Goal: Transaction & Acquisition: Purchase product/service

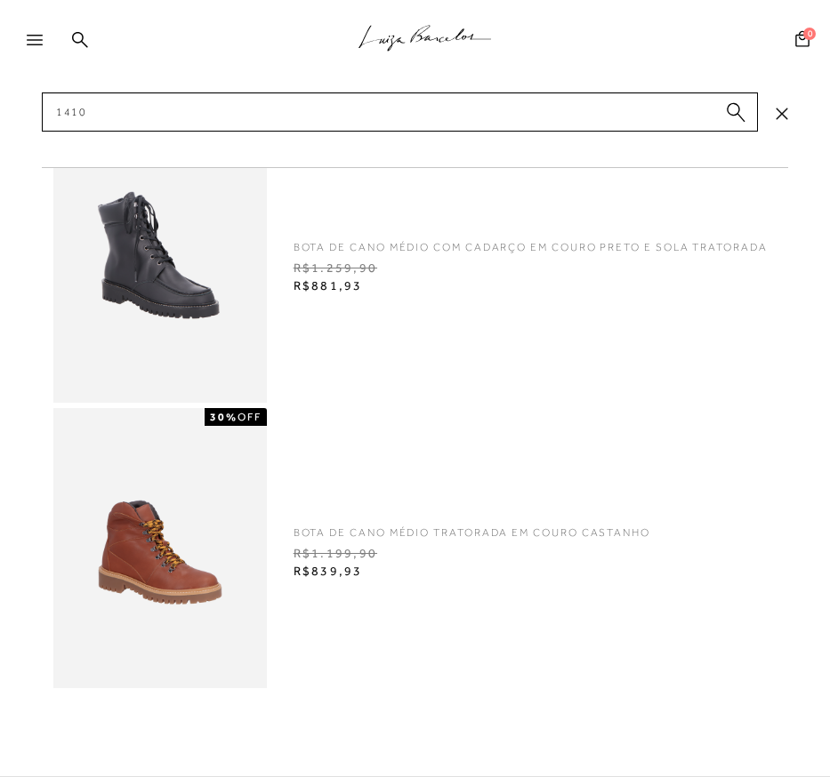
scroll to position [1233, 0]
type input "1410"
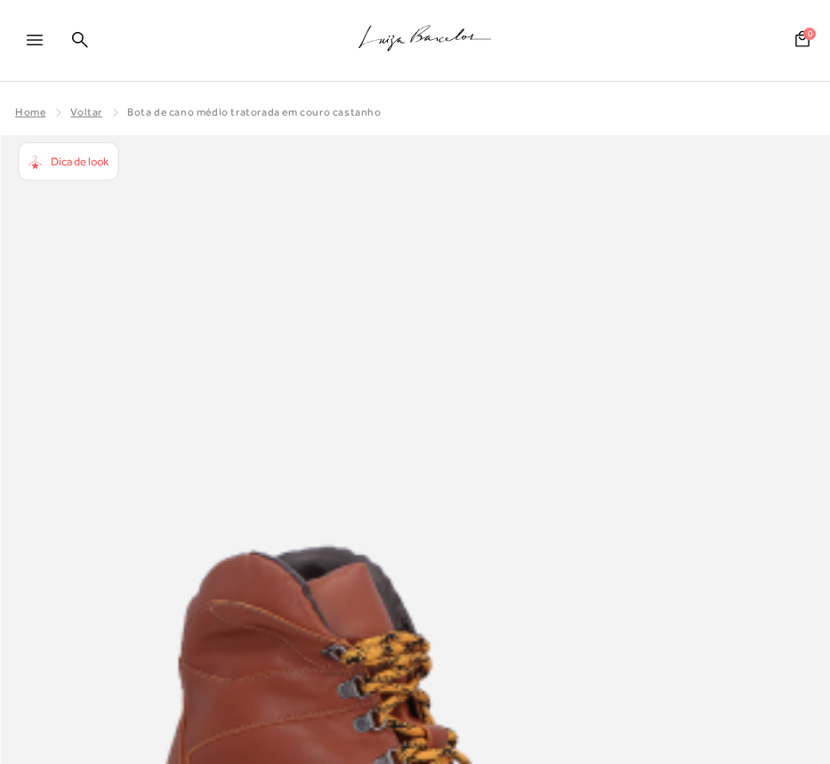
click at [698, 229] on img at bounding box center [415, 757] width 830 height 1243
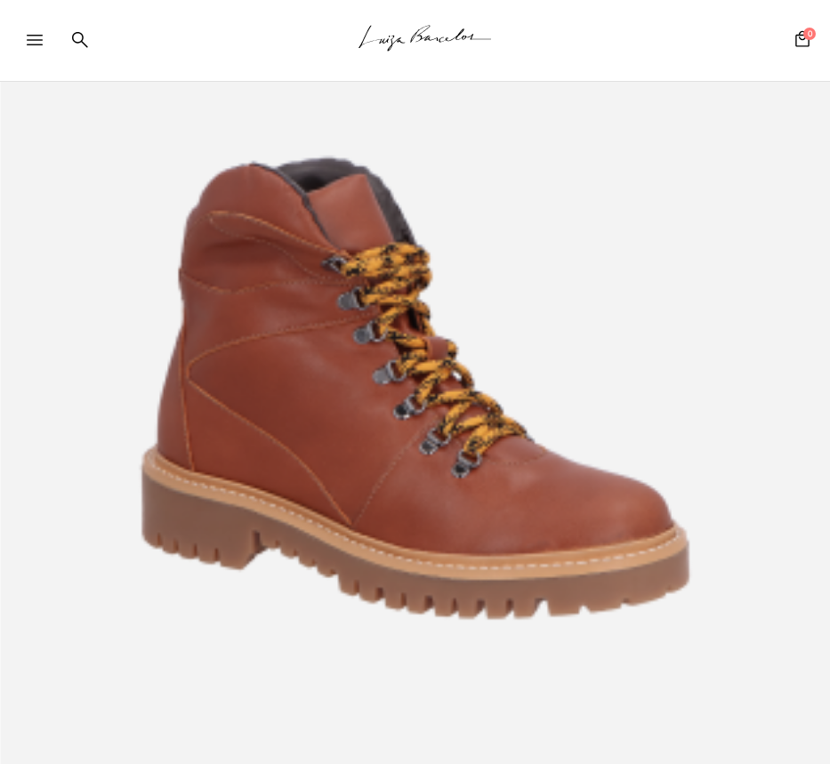
scroll to position [317, 0]
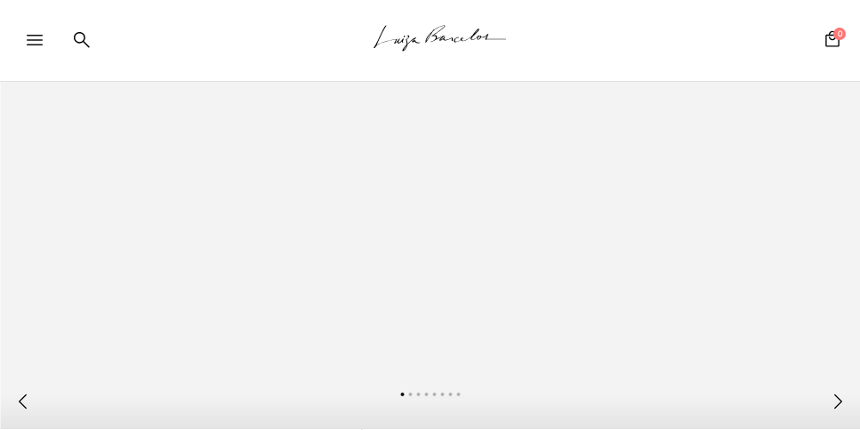
scroll to position [706, 0]
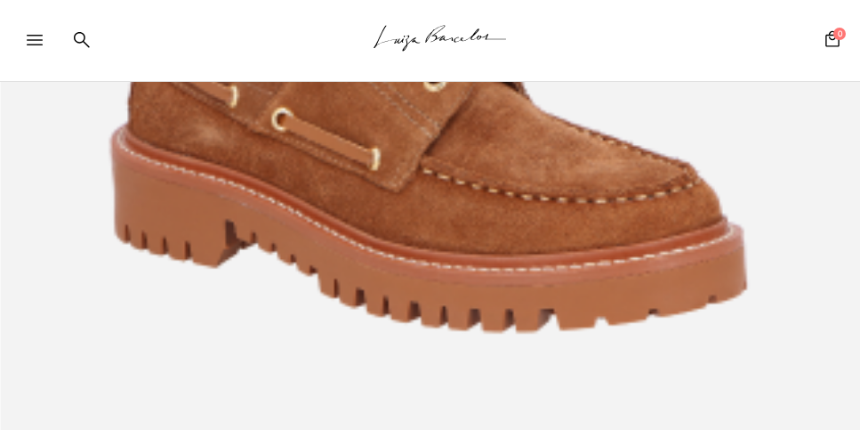
click at [606, 163] on img at bounding box center [430, 74] width 860 height 1289
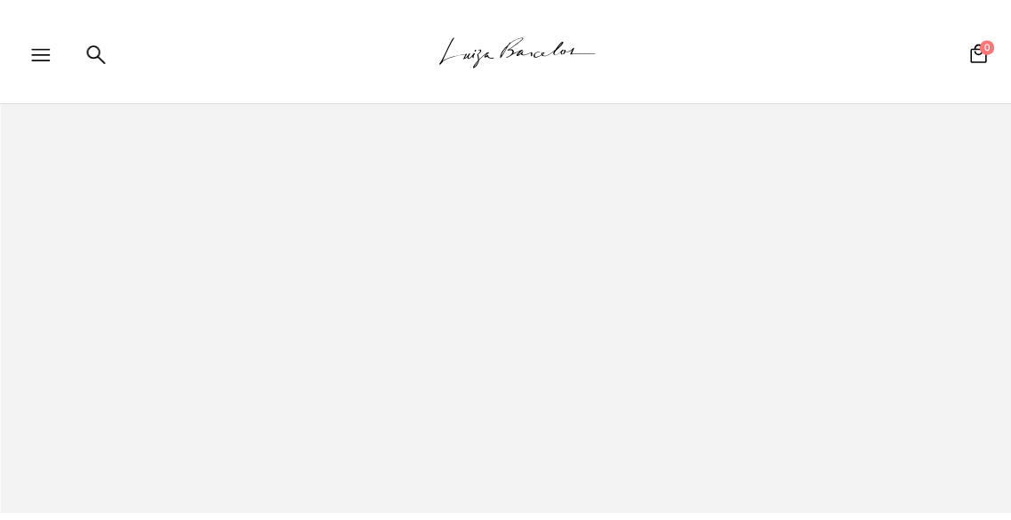
scroll to position [113, 0]
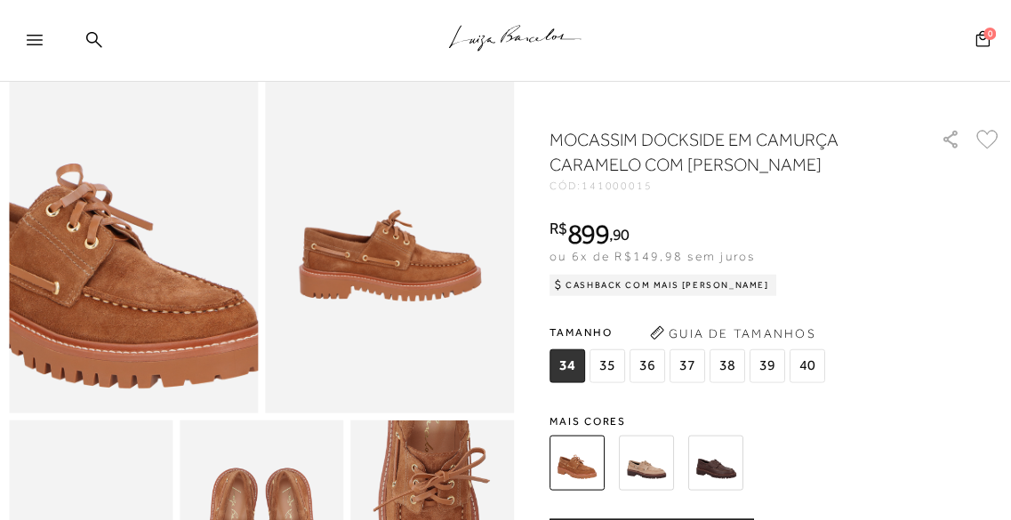
click at [173, 217] on img at bounding box center [88, 240] width 499 height 748
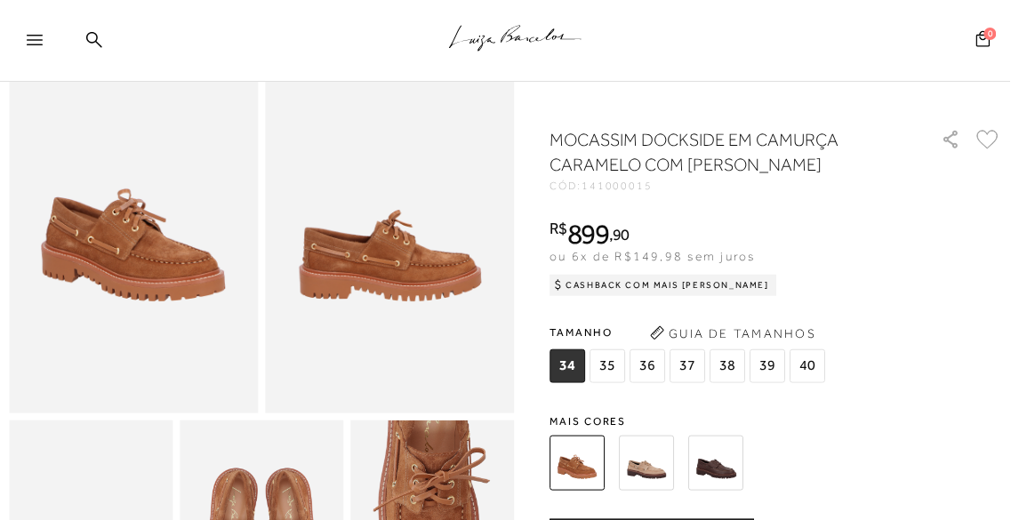
click at [141, 291] on img at bounding box center [133, 226] width 249 height 373
